Goal: Transaction & Acquisition: Book appointment/travel/reservation

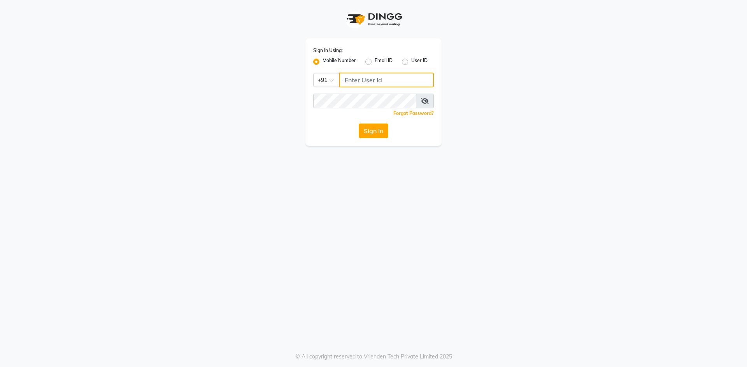
click at [364, 79] on input "Username" at bounding box center [386, 80] width 94 height 15
type input "8484088894"
click at [359, 124] on button "Sign In" at bounding box center [374, 131] width 30 height 15
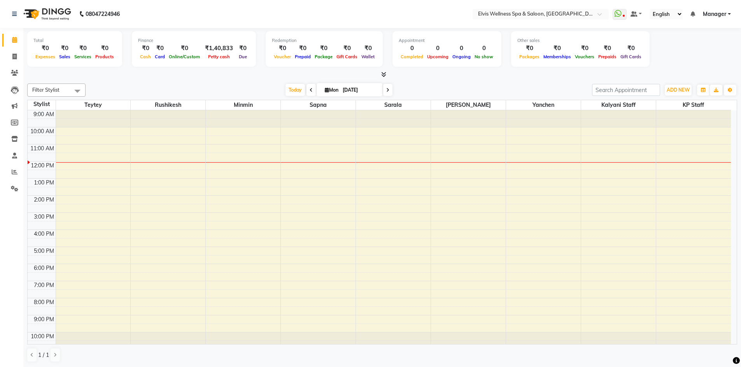
click at [388, 88] on icon at bounding box center [387, 90] width 3 height 5
type input "02-09-2025"
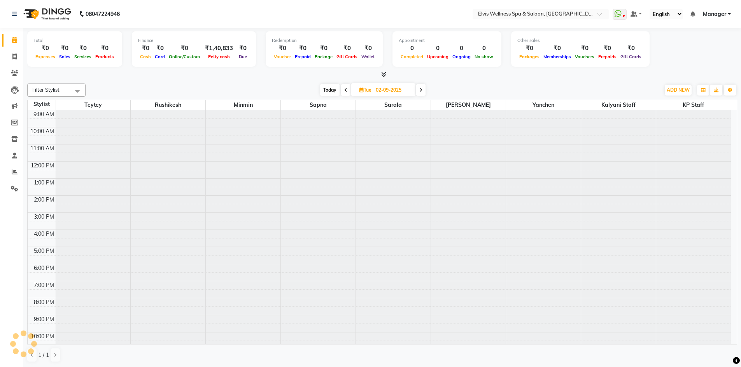
scroll to position [5, 0]
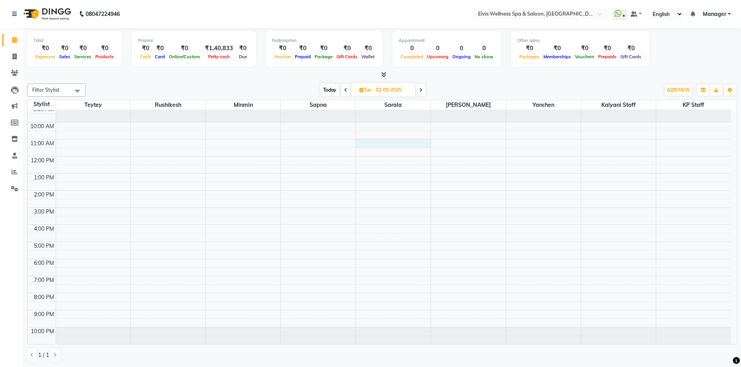
click at [368, 143] on div "9:00 AM 10:00 AM 11:00 AM 12:00 PM 1:00 PM 2:00 PM 3:00 PM 4:00 PM 5:00 PM 6:00…" at bounding box center [379, 224] width 703 height 239
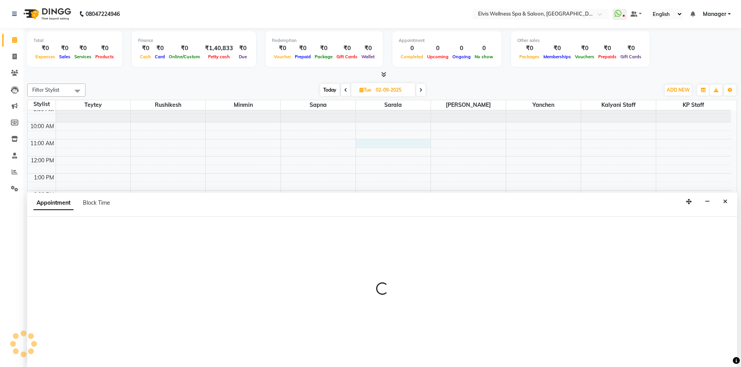
scroll to position [0, 0]
select select "71671"
select select "660"
select select "tentative"
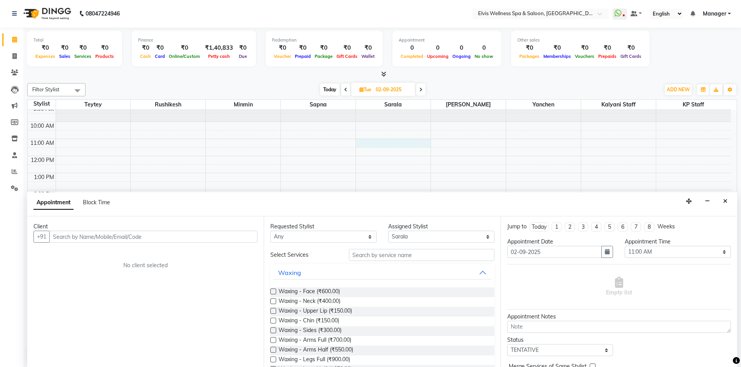
click at [171, 231] on input "text" at bounding box center [153, 237] width 208 height 12
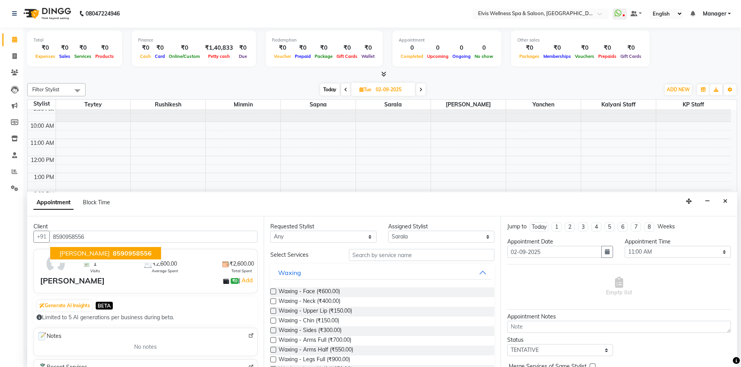
click at [113, 255] on span "8590958556" at bounding box center [132, 254] width 39 height 8
type input "8590958556"
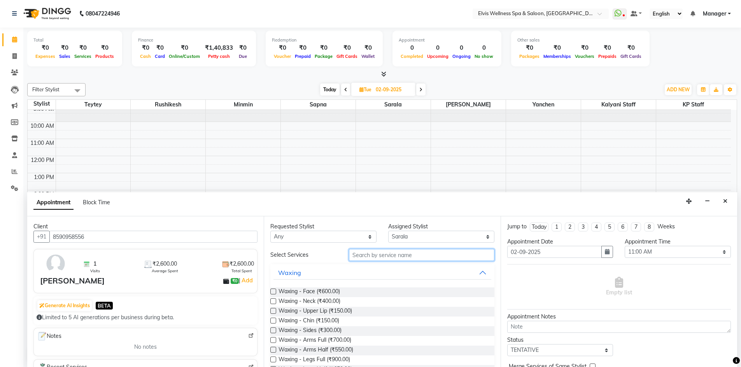
click at [369, 250] on input "text" at bounding box center [421, 255] width 145 height 12
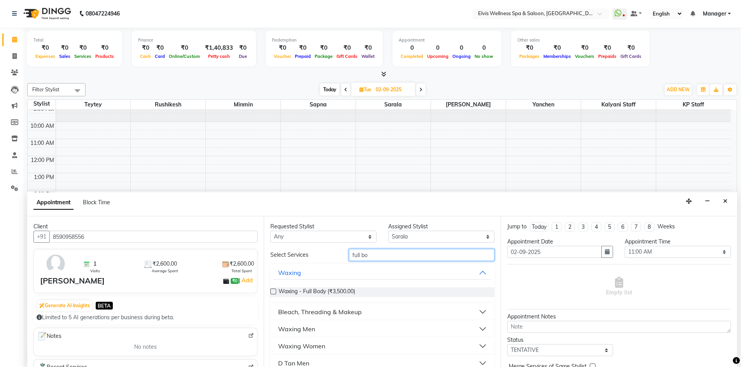
type input "full bo"
click at [272, 292] on label at bounding box center [273, 292] width 6 height 6
click at [272, 292] on input "checkbox" at bounding box center [272, 292] width 5 height 5
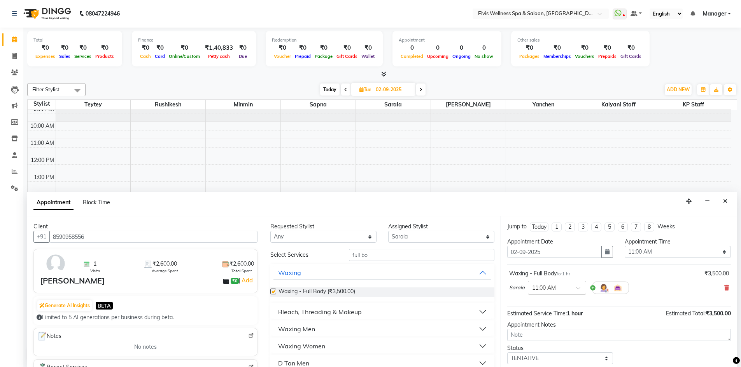
checkbox input "false"
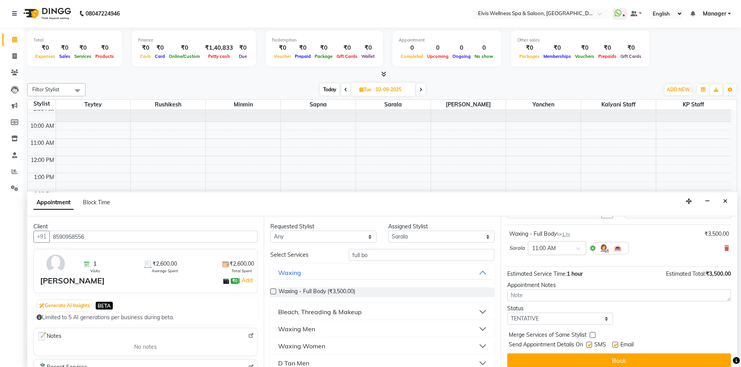
scroll to position [46, 0]
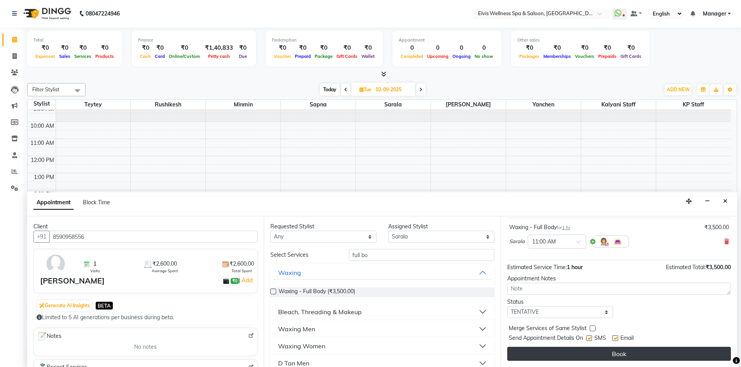
click at [631, 355] on button "Book" at bounding box center [619, 354] width 224 height 14
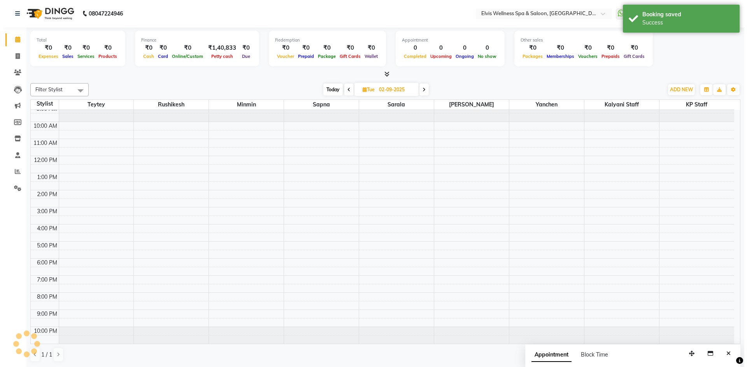
scroll to position [0, 0]
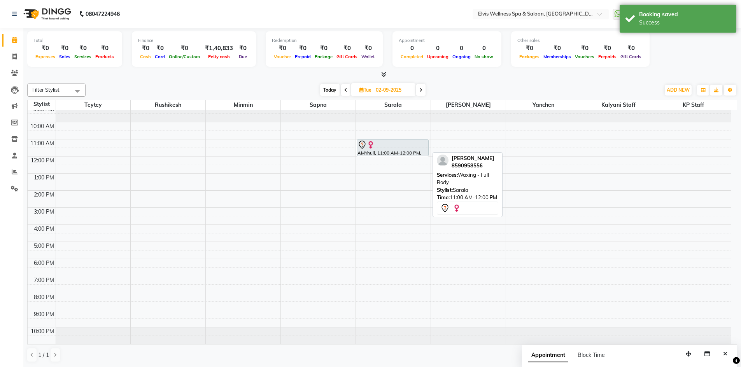
click at [388, 149] on div at bounding box center [392, 144] width 70 height 9
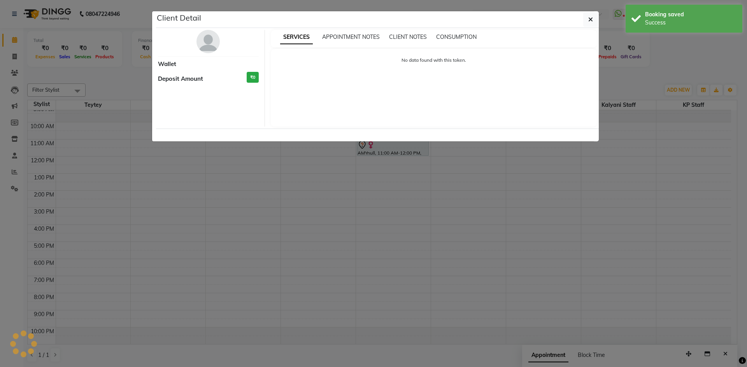
select select "7"
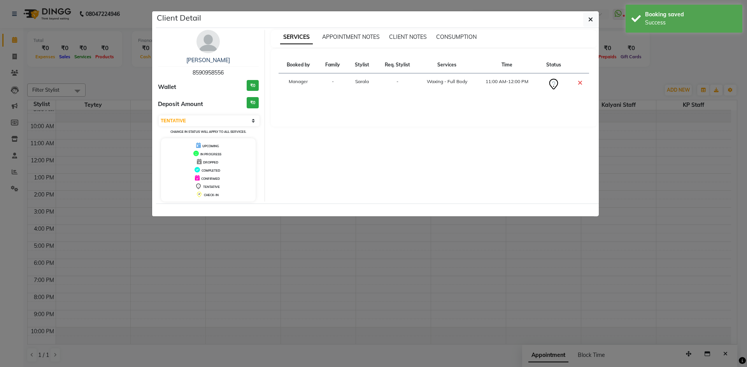
click at [214, 45] on img at bounding box center [207, 41] width 23 height 23
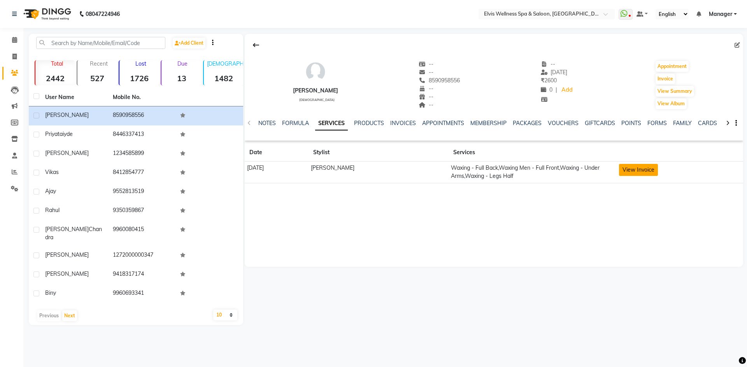
click at [632, 170] on button "View Invoice" at bounding box center [638, 170] width 39 height 12
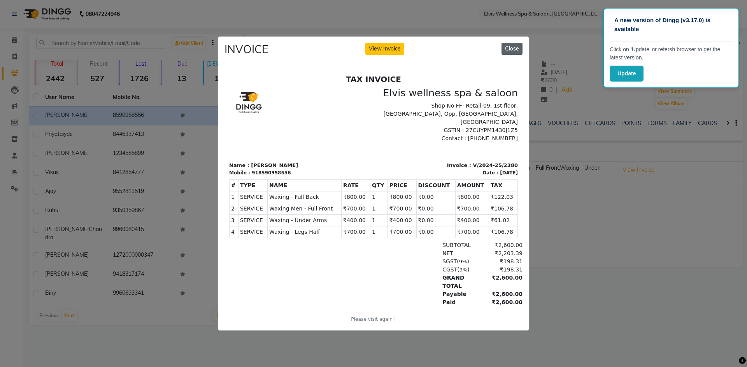
click at [512, 43] on button "Close" at bounding box center [511, 49] width 21 height 12
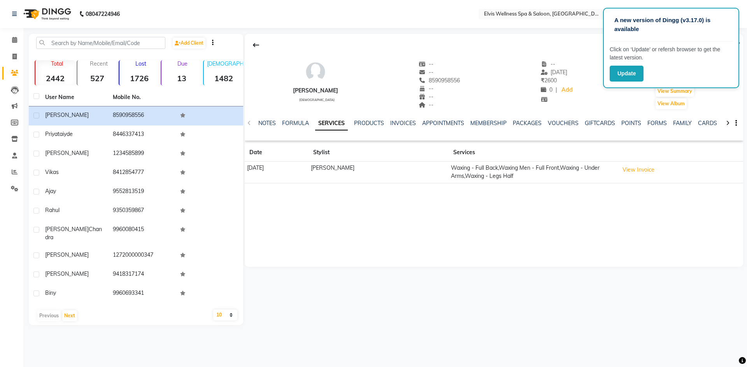
click at [659, 209] on div "AMY female -- -- 8590958556 -- -- -- -- 04-03-2025 ₹ 2600 0 | Add Appointment I…" at bounding box center [494, 150] width 498 height 233
click at [14, 39] on icon at bounding box center [14, 40] width 5 height 6
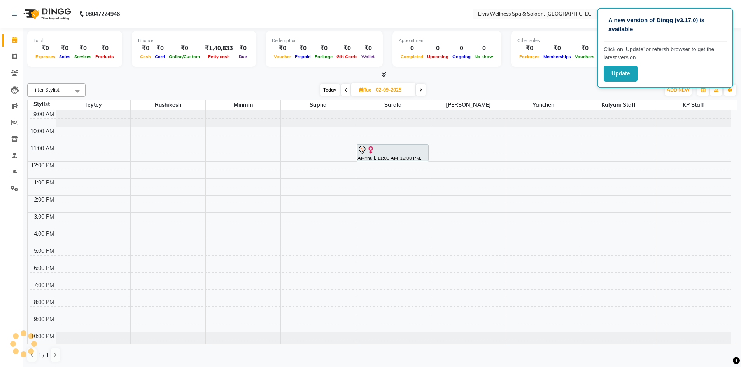
click at [324, 89] on span "Today" at bounding box center [329, 90] width 19 height 12
type input "[DATE]"
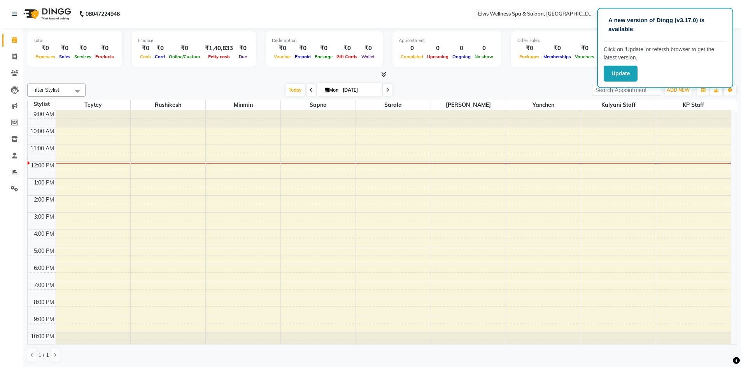
scroll to position [5, 0]
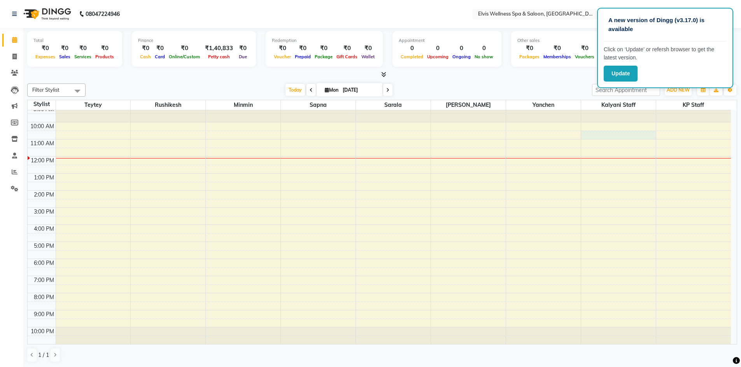
click at [654, 133] on div "9:00 AM 10:00 AM 11:00 AM 12:00 PM 1:00 PM 2:00 PM 3:00 PM 4:00 PM 5:00 PM 6:00…" at bounding box center [379, 224] width 703 height 239
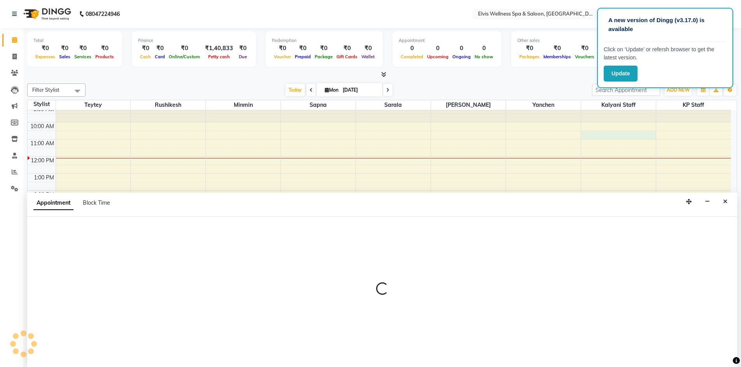
scroll to position [0, 0]
select select "68757"
select select "630"
select select "tentative"
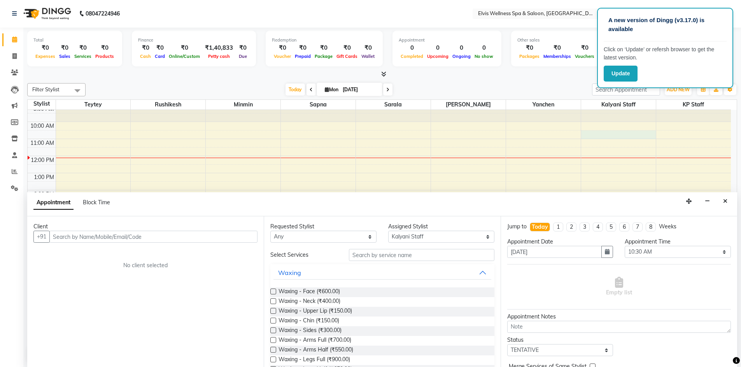
click at [665, 70] on div "Update" at bounding box center [664, 74] width 123 height 16
click at [724, 199] on icon "Close" at bounding box center [725, 201] width 4 height 5
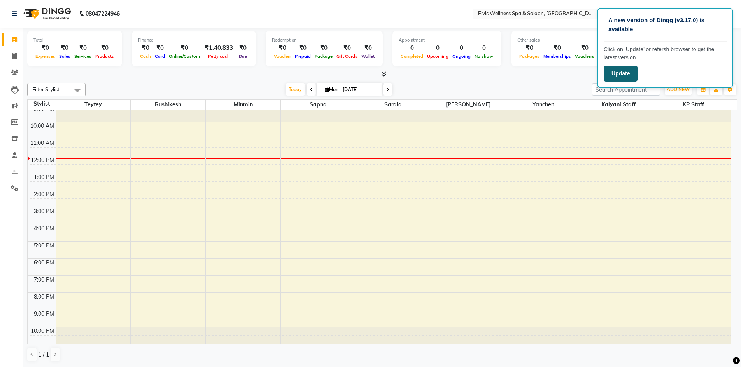
click at [608, 76] on button "Update" at bounding box center [620, 74] width 34 height 16
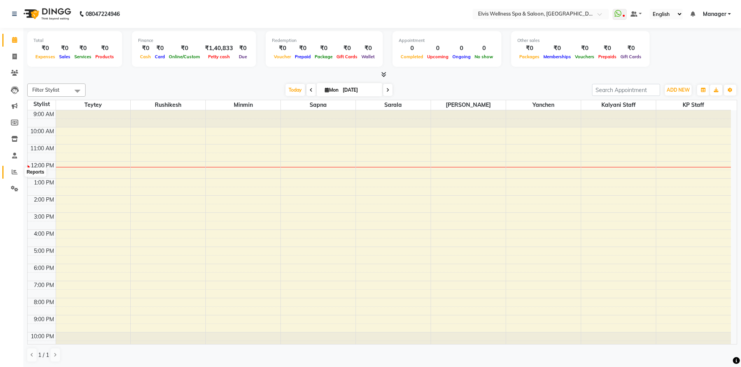
click at [11, 173] on span at bounding box center [15, 172] width 14 height 9
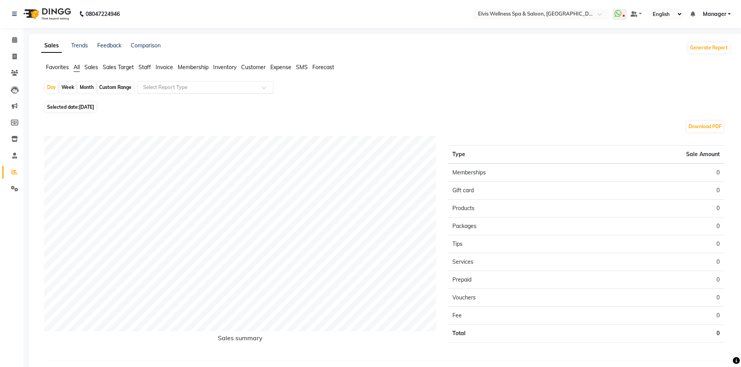
click at [150, 86] on input "text" at bounding box center [198, 88] width 112 height 8
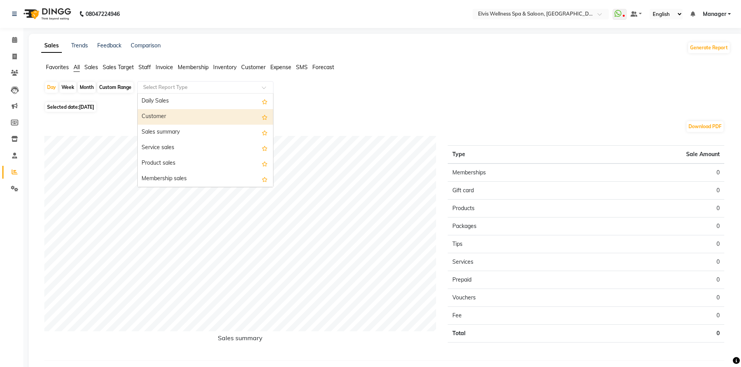
click at [156, 116] on div "Customer" at bounding box center [205, 117] width 135 height 16
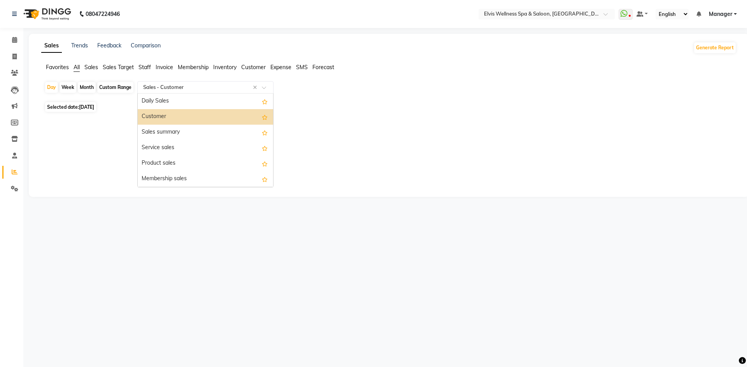
click at [163, 87] on input "text" at bounding box center [198, 88] width 112 height 8
click at [162, 114] on div "Customer" at bounding box center [205, 117] width 135 height 16
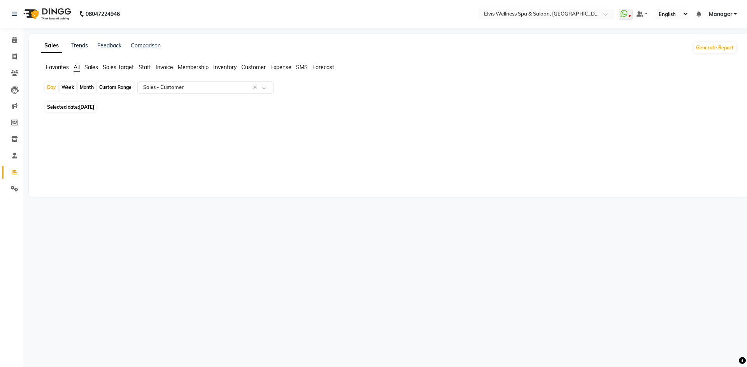
click at [86, 105] on span "[DATE]" at bounding box center [86, 107] width 15 height 6
select select "9"
select select "2025"
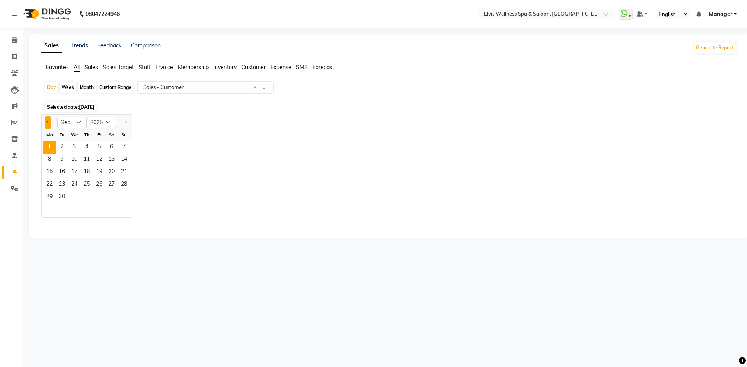
click at [49, 121] on button "Previous month" at bounding box center [48, 122] width 6 height 12
select select "8"
click at [94, 147] on span "1" at bounding box center [99, 148] width 12 height 12
select select "full_report"
select select "pdf"
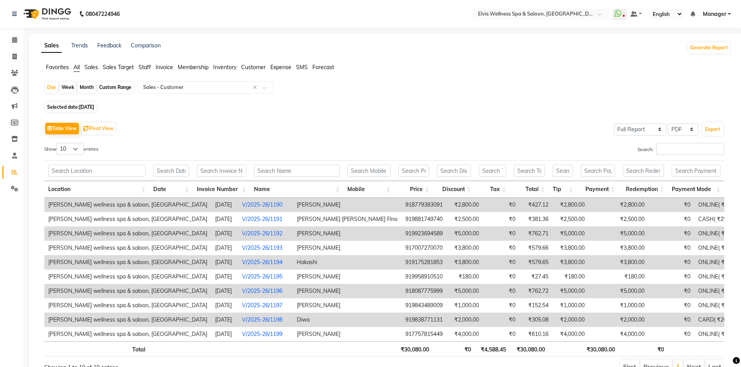
click at [89, 83] on div "Month" at bounding box center [87, 87] width 18 height 11
select select "8"
select select "2025"
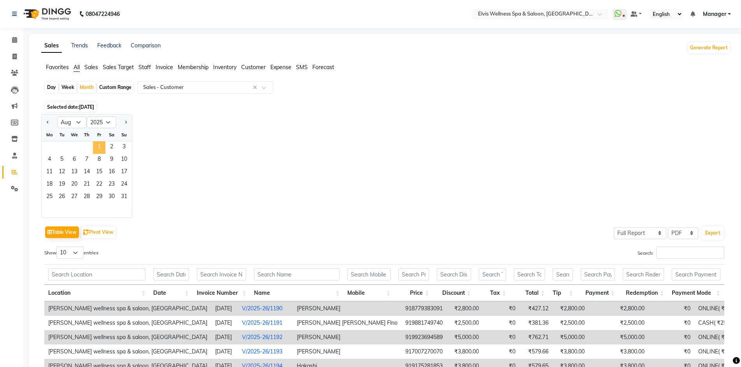
click at [98, 147] on span "1" at bounding box center [99, 148] width 12 height 12
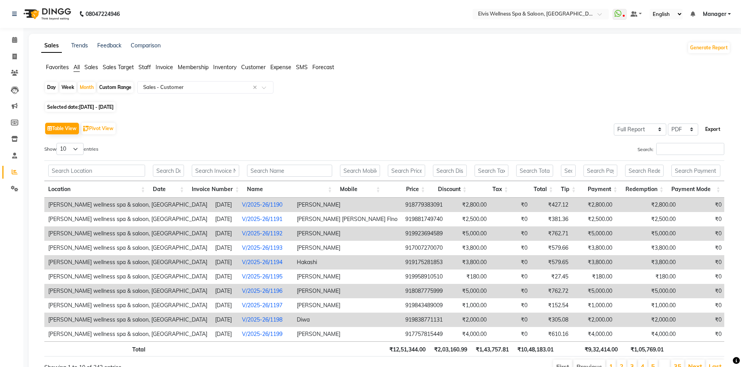
click at [717, 132] on button "Export" at bounding box center [712, 129] width 21 height 13
select select "sans-serif"
select select "11px"
select select "template_1"
select select "A4"
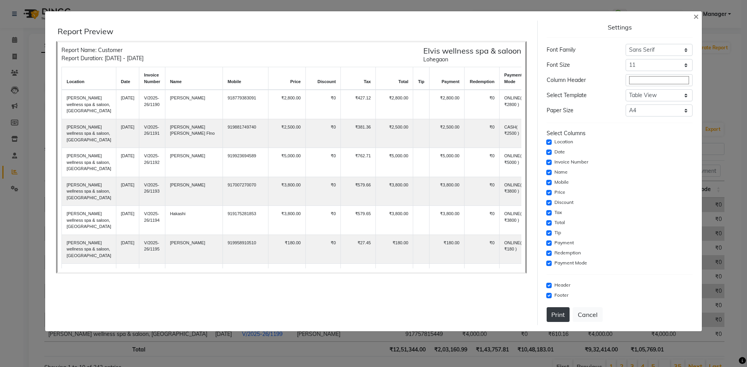
click at [561, 321] on button "Print" at bounding box center [557, 315] width 23 height 15
click at [696, 18] on span "×" at bounding box center [695, 16] width 5 height 12
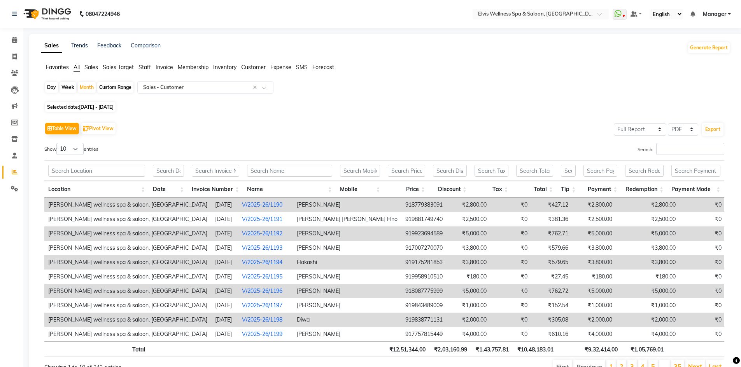
click at [89, 104] on span "Selected date: [DATE] - [DATE]" at bounding box center [80, 107] width 70 height 10
select select "8"
select select "2025"
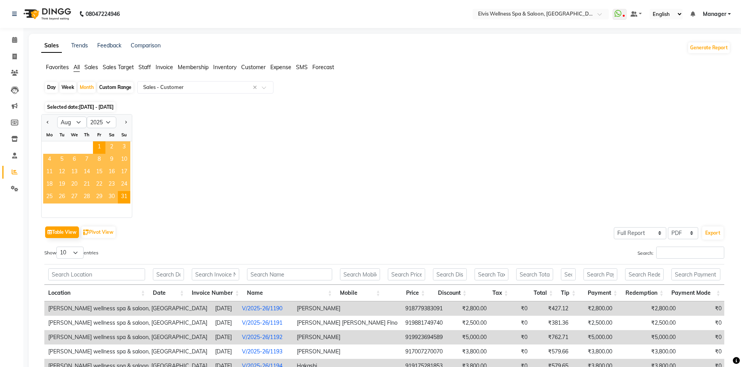
click at [50, 89] on div "Day" at bounding box center [51, 87] width 13 height 11
select select "8"
select select "2025"
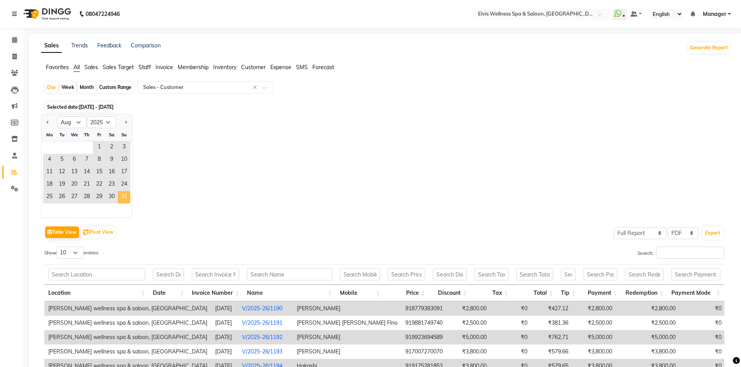
click at [123, 199] on span "31" at bounding box center [124, 197] width 12 height 12
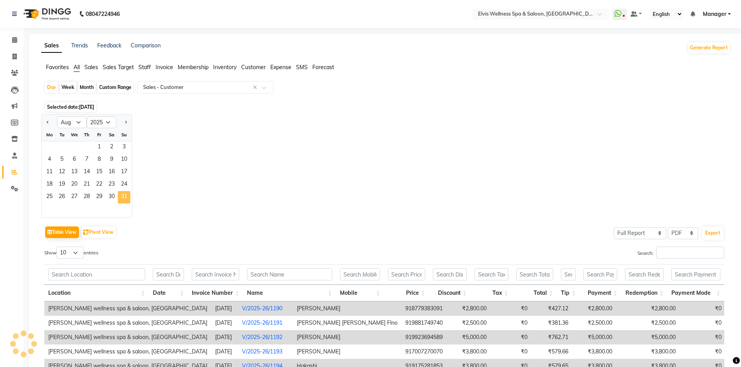
click at [123, 199] on span "31" at bounding box center [124, 197] width 12 height 12
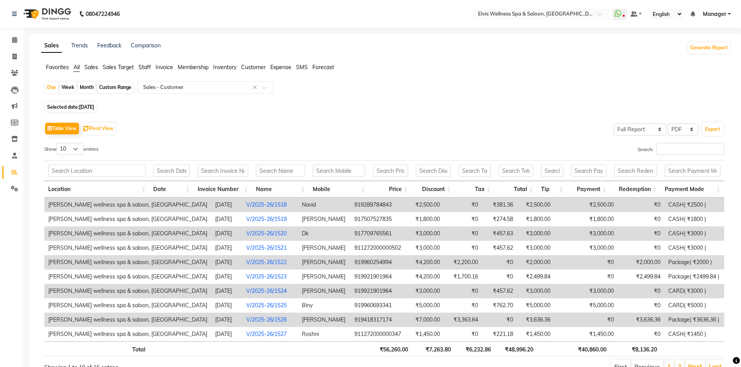
scroll to position [39, 0]
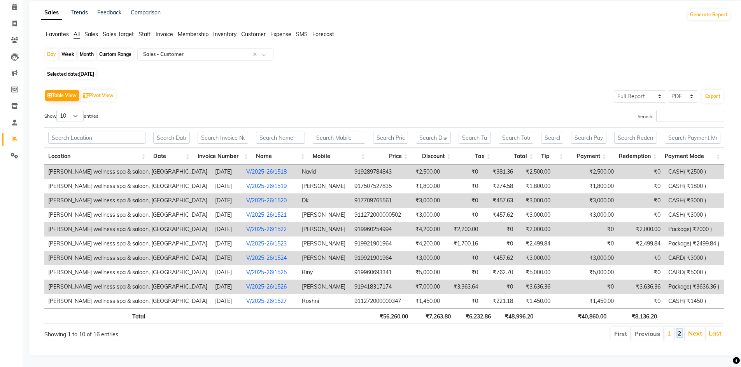
click at [680, 331] on link "2" at bounding box center [679, 334] width 4 height 8
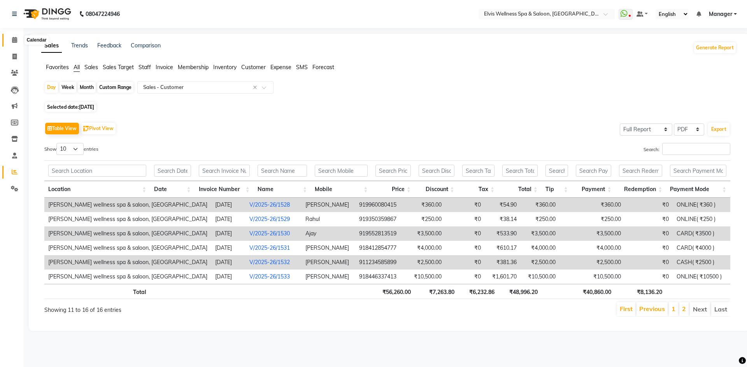
click at [13, 38] on icon at bounding box center [14, 40] width 5 height 6
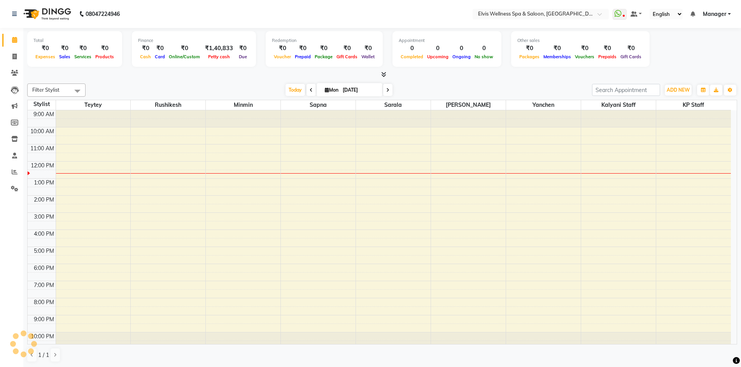
click at [2, 34] on link "Calendar" at bounding box center [11, 40] width 19 height 13
